Goal: Task Accomplishment & Management: Manage account settings

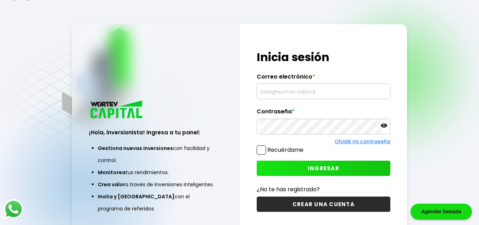
type input "[EMAIL_ADDRESS][DOMAIN_NAME]"
click at [298, 170] on button "INGRESAR" at bounding box center [324, 167] width 134 height 15
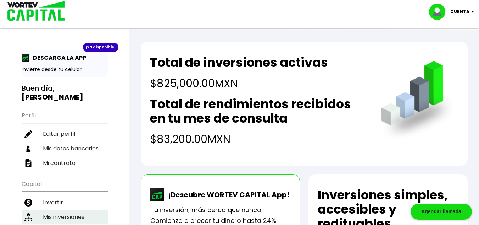
click at [57, 212] on li "Mis inversiones" at bounding box center [65, 216] width 86 height 15
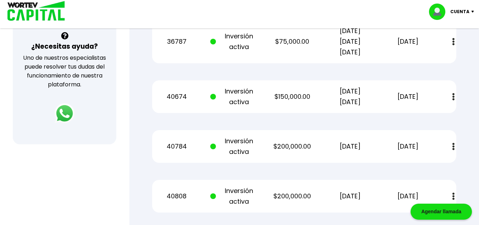
scroll to position [261, 0]
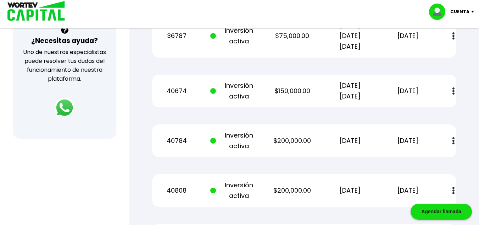
click at [469, 12] on p "Cuenta" at bounding box center [459, 11] width 19 height 11
click at [442, 49] on li "Cerrar sesión" at bounding box center [452, 47] width 57 height 15
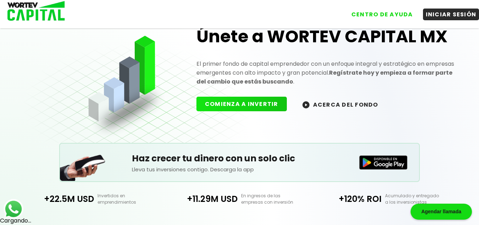
scroll to position [175, 0]
